Goal: Communication & Community: Ask a question

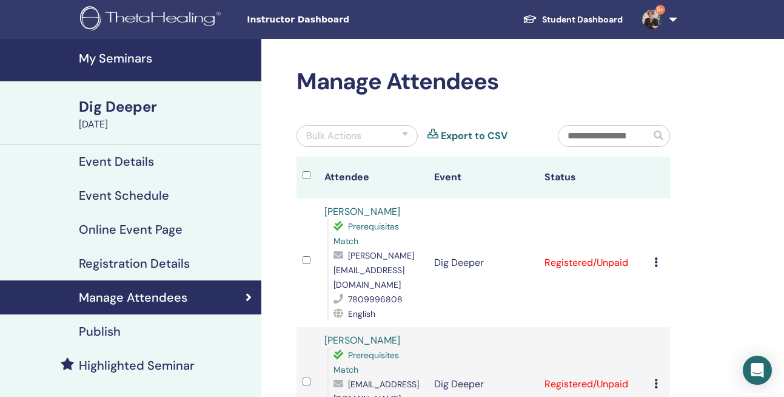
scroll to position [92, 0]
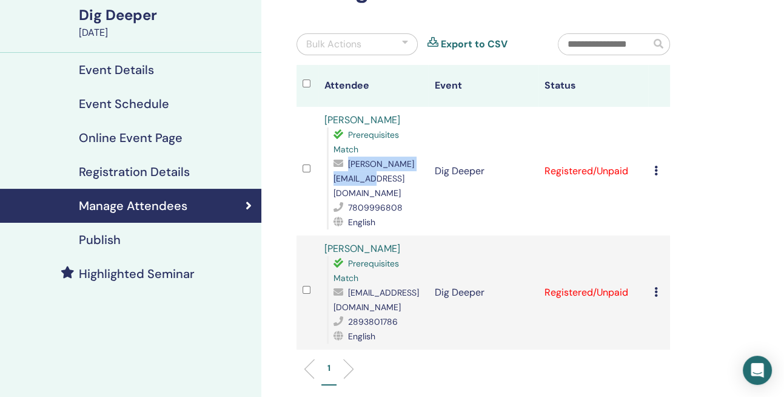
click at [107, 14] on div "Dig Deeper" at bounding box center [166, 15] width 175 height 21
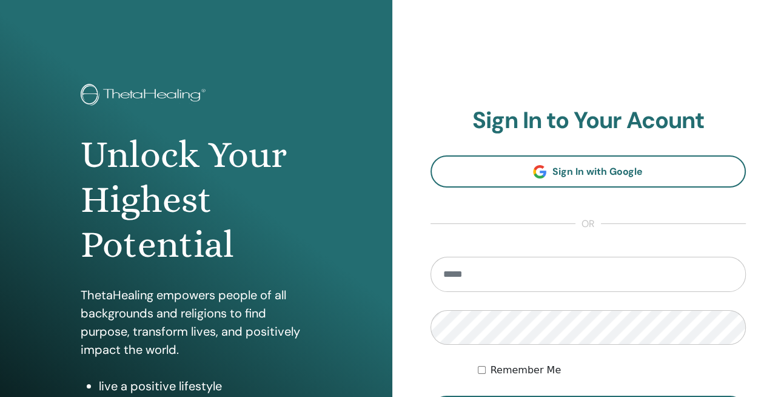
click at [463, 275] on input "email" at bounding box center [589, 273] width 316 height 35
type input "**********"
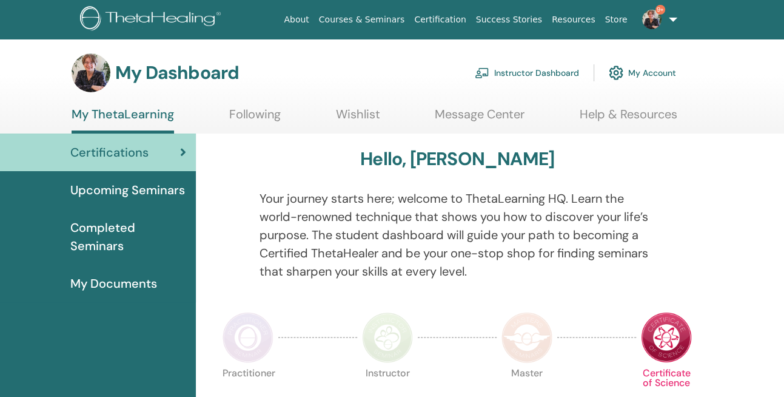
click at [521, 70] on link "Instructor Dashboard" at bounding box center [527, 72] width 104 height 27
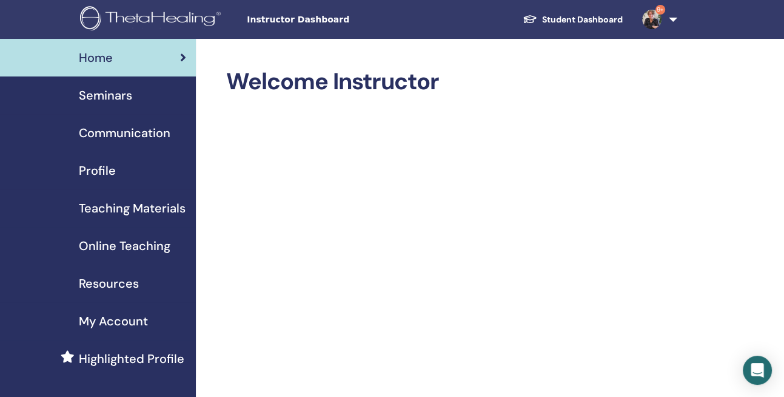
click at [94, 94] on span "Seminars" at bounding box center [105, 95] width 53 height 18
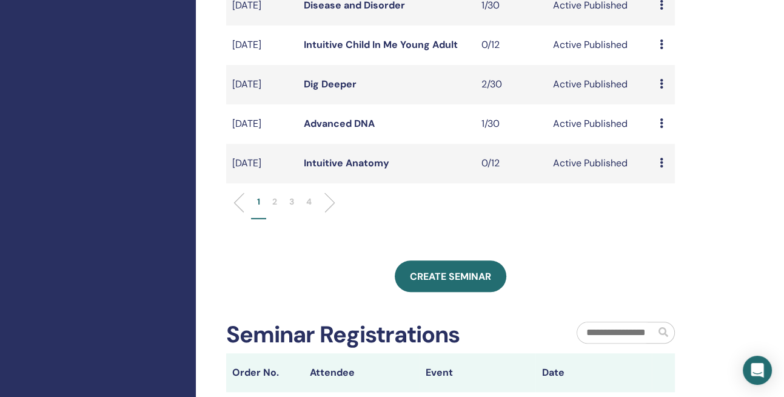
scroll to position [438, 0]
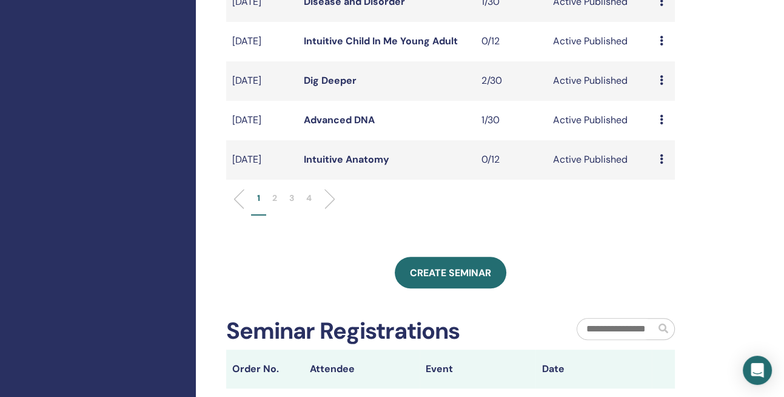
click at [276, 204] on p "2" at bounding box center [274, 198] width 5 height 13
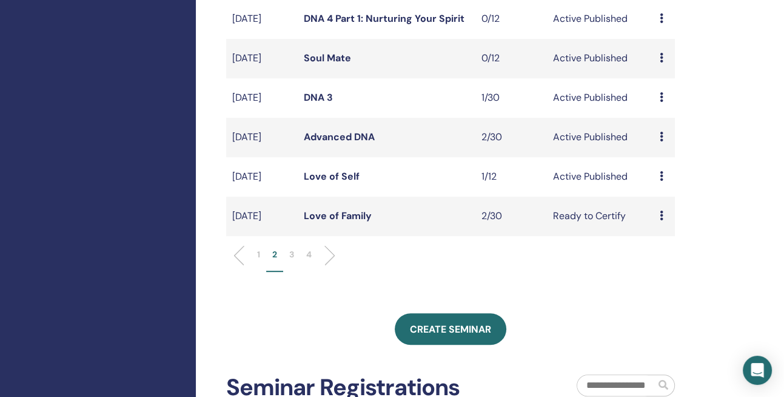
scroll to position [357, 0]
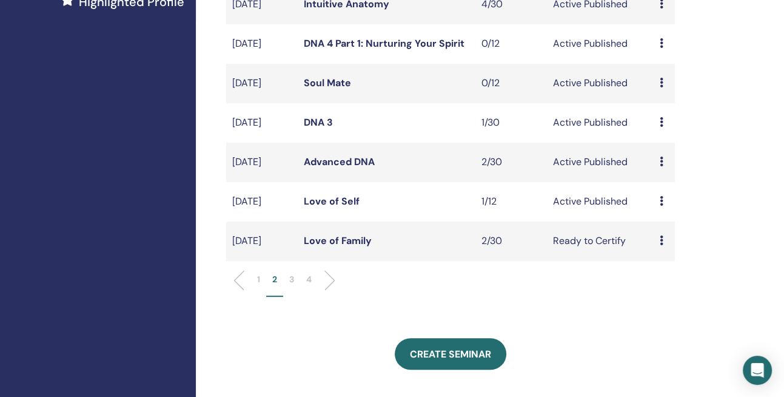
click at [344, 10] on link "Intuitive Anatomy" at bounding box center [346, 4] width 85 height 13
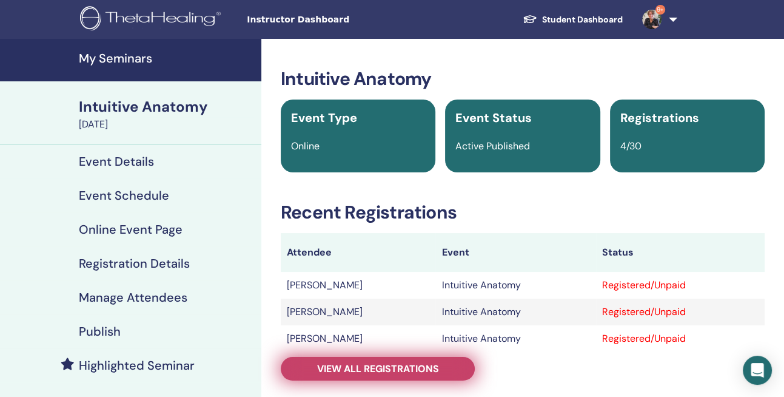
click at [386, 367] on span "View all registrations" at bounding box center [378, 368] width 122 height 13
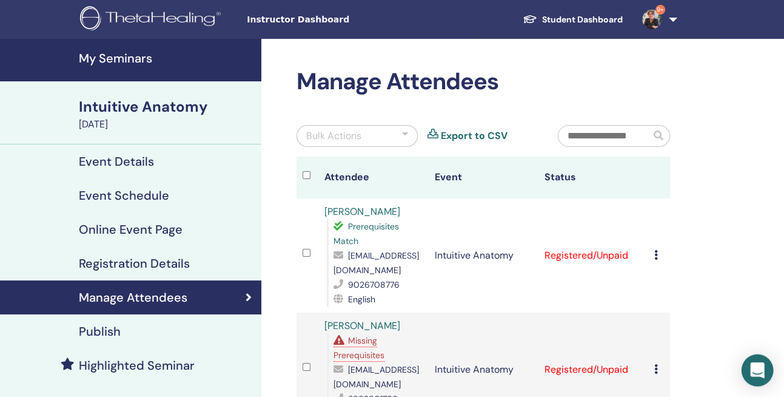
click at [756, 373] on icon "Open Intercom Messenger" at bounding box center [757, 370] width 16 height 16
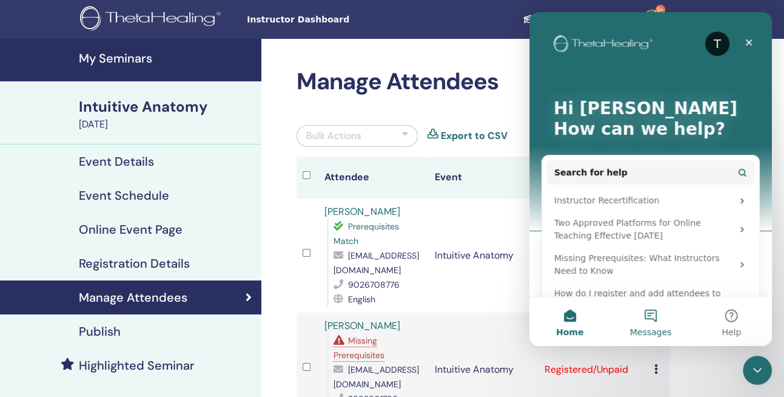
click at [649, 311] on button "Messages" at bounding box center [650, 321] width 81 height 49
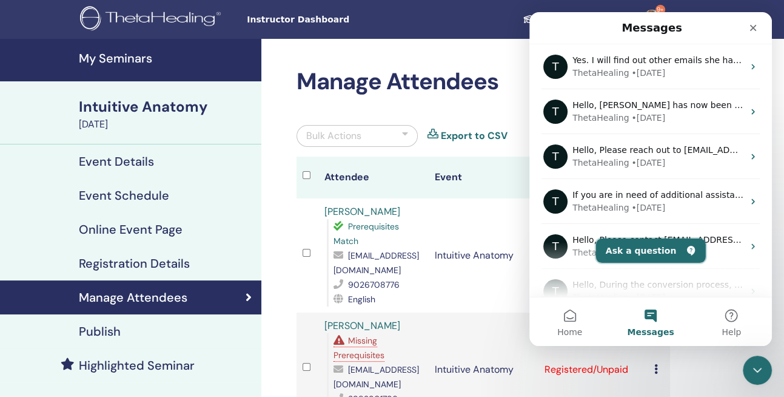
click at [648, 248] on button "Ask a question" at bounding box center [651, 250] width 110 height 24
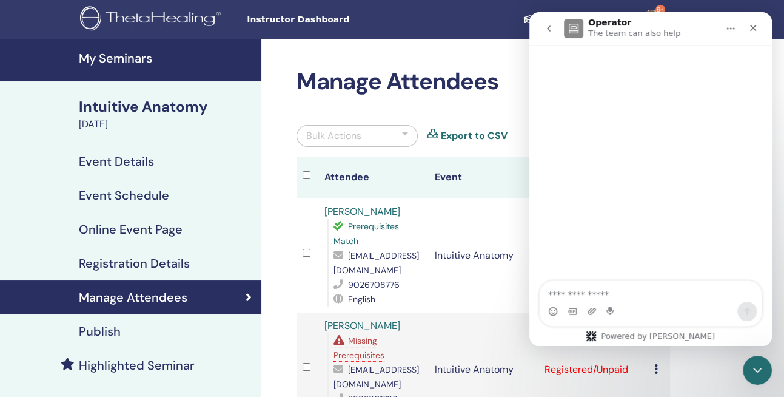
click at [574, 294] on textarea "Ask a question…" at bounding box center [651, 291] width 222 height 21
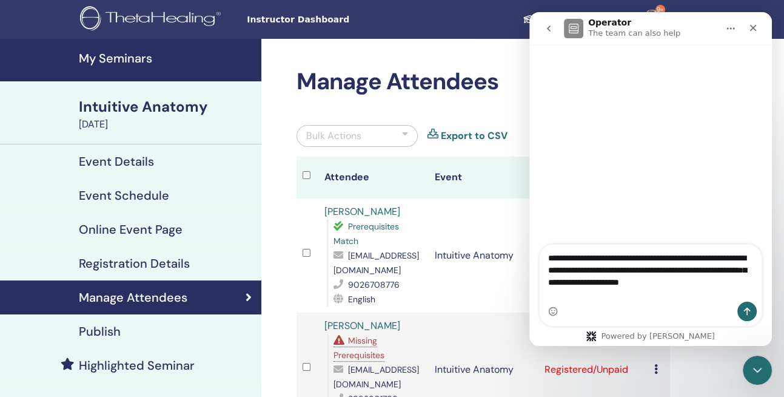
type textarea "**********"
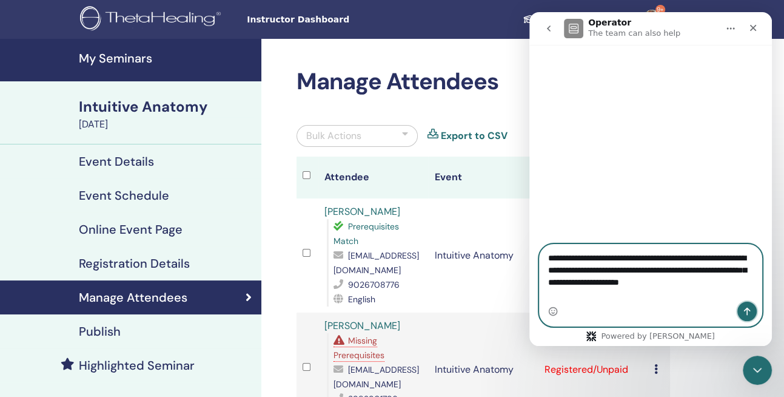
click at [750, 306] on button "Send a message…" at bounding box center [746, 310] width 19 height 19
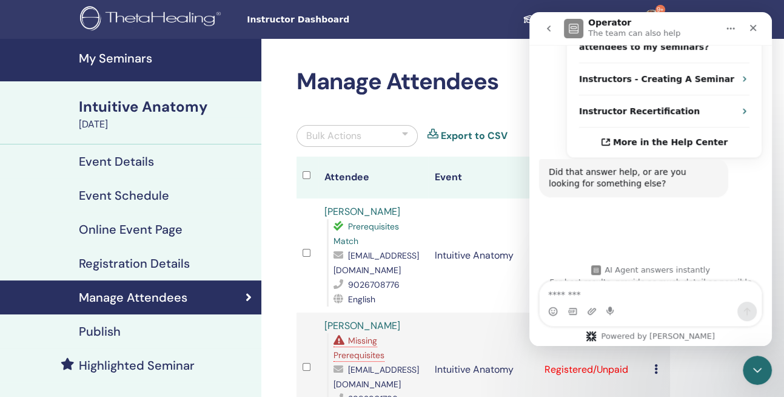
scroll to position [320, 0]
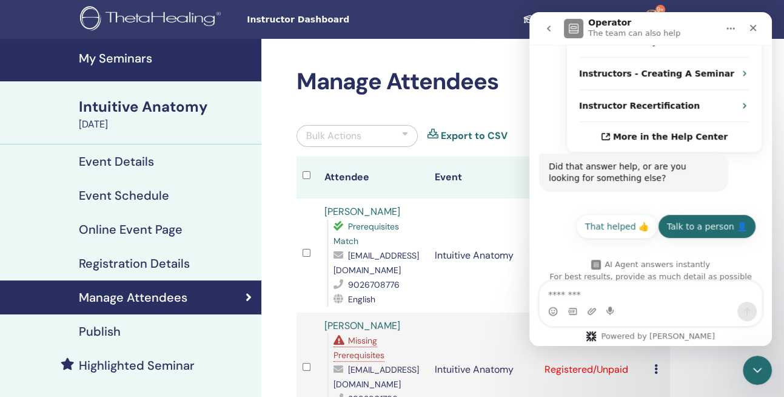
click at [699, 214] on button "Talk to a person 👤" at bounding box center [707, 226] width 98 height 24
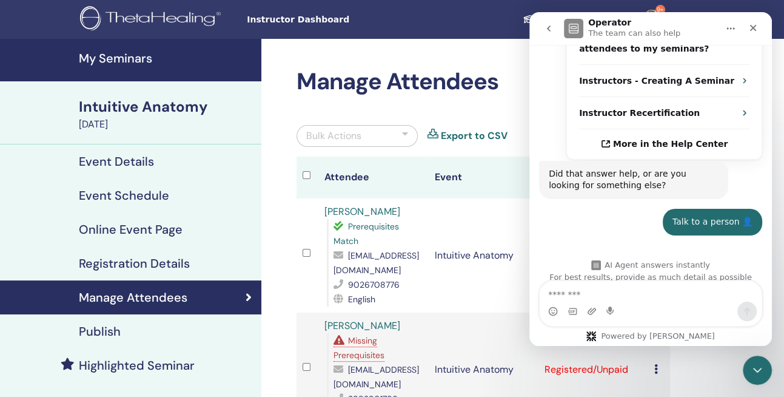
scroll to position [361, 0]
